Goal: Transaction & Acquisition: Book appointment/travel/reservation

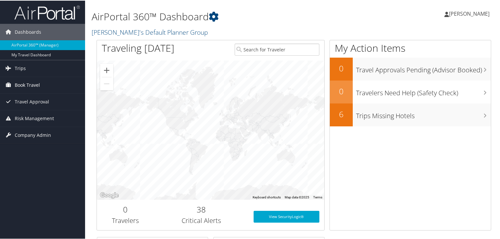
click at [19, 80] on span "Book Travel" at bounding box center [27, 84] width 25 height 16
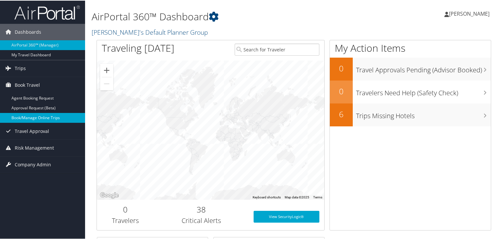
click at [34, 120] on link "Book/Manage Online Trips" at bounding box center [42, 117] width 85 height 10
